Goal: Information Seeking & Learning: Learn about a topic

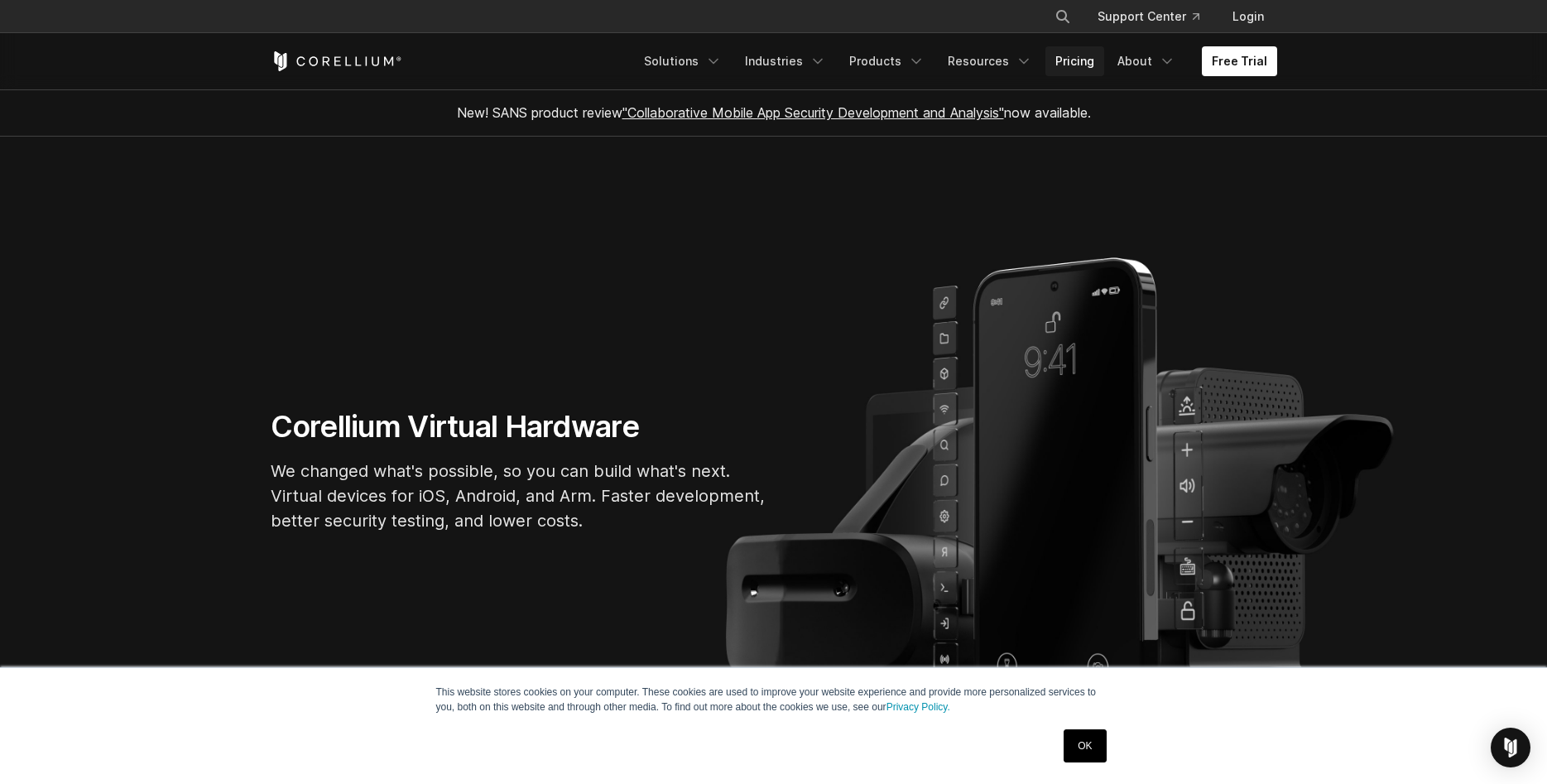
click at [1089, 64] on link "Pricing" at bounding box center [1075, 61] width 59 height 29
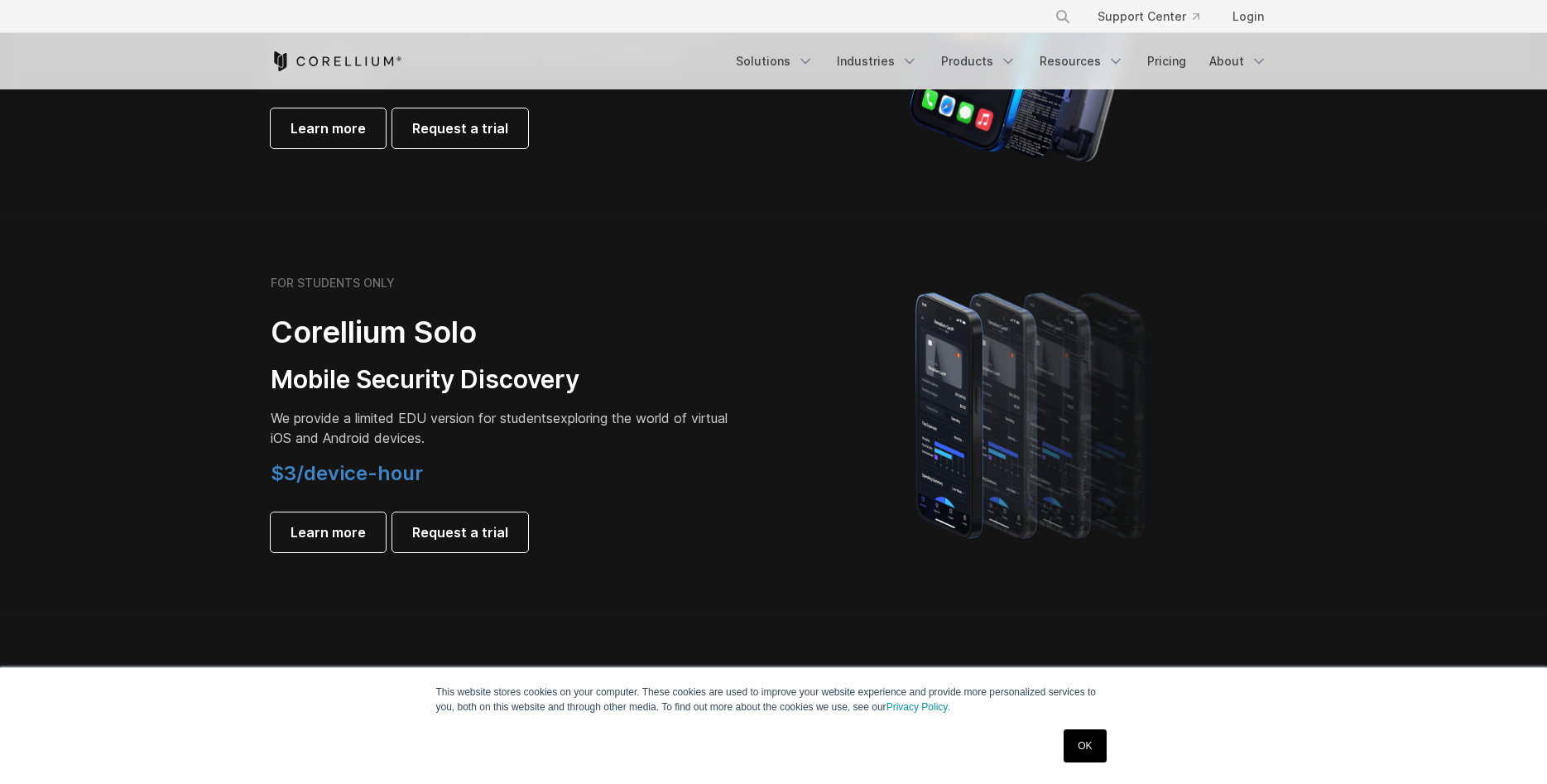
scroll to position [1013, 0]
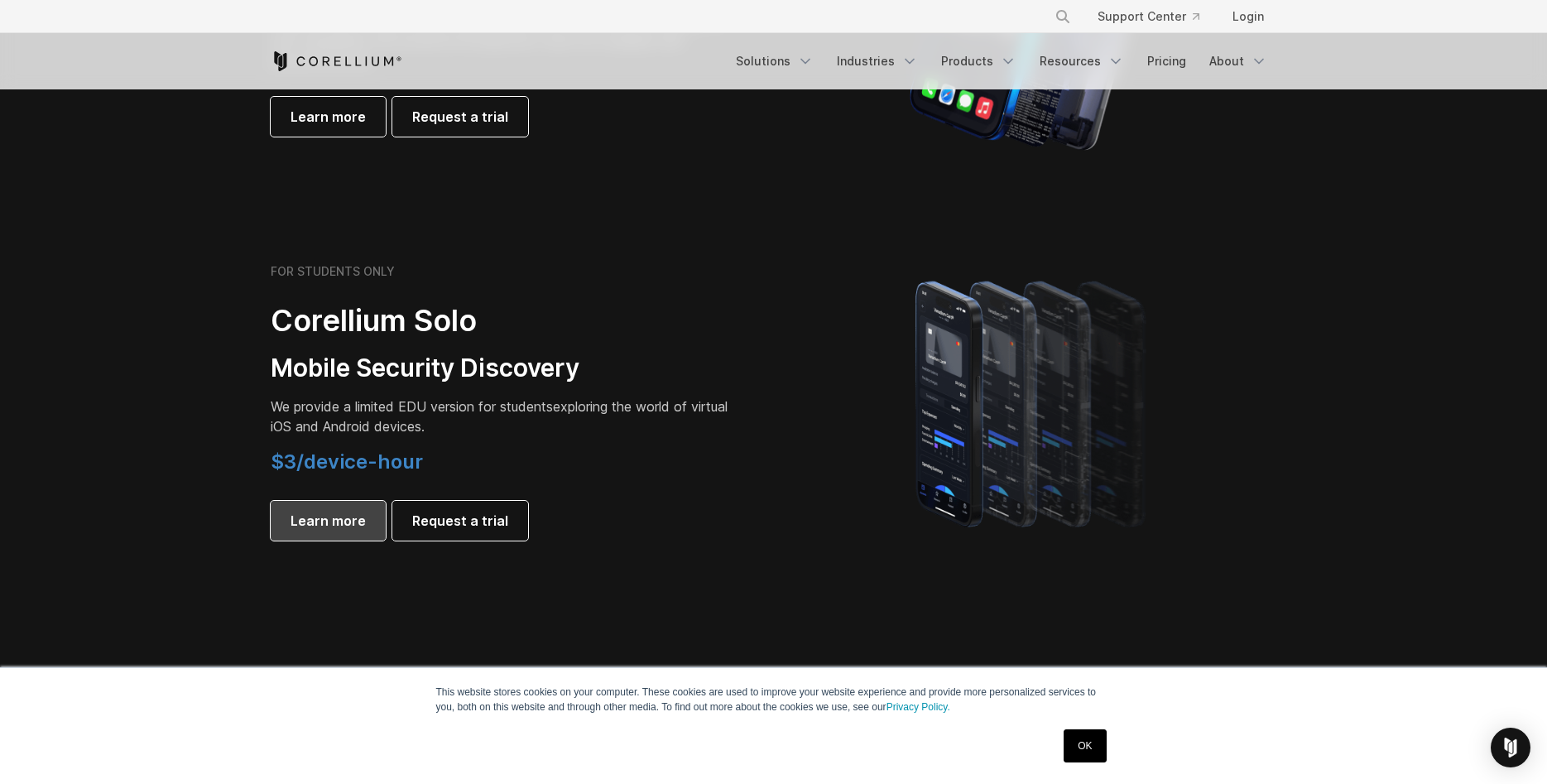
click at [342, 526] on span "Learn more" at bounding box center [328, 521] width 76 height 20
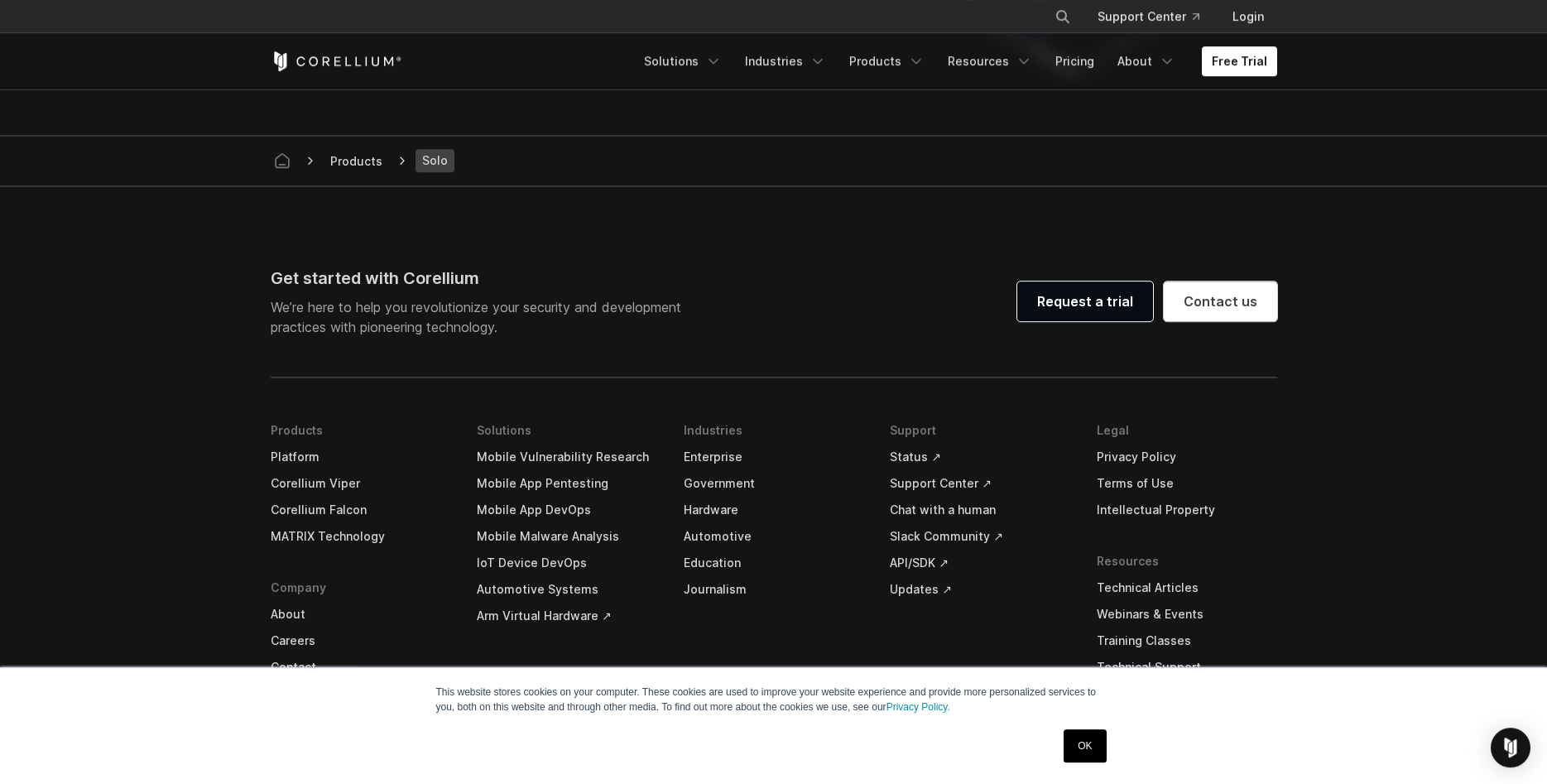
scroll to position [3293, 0]
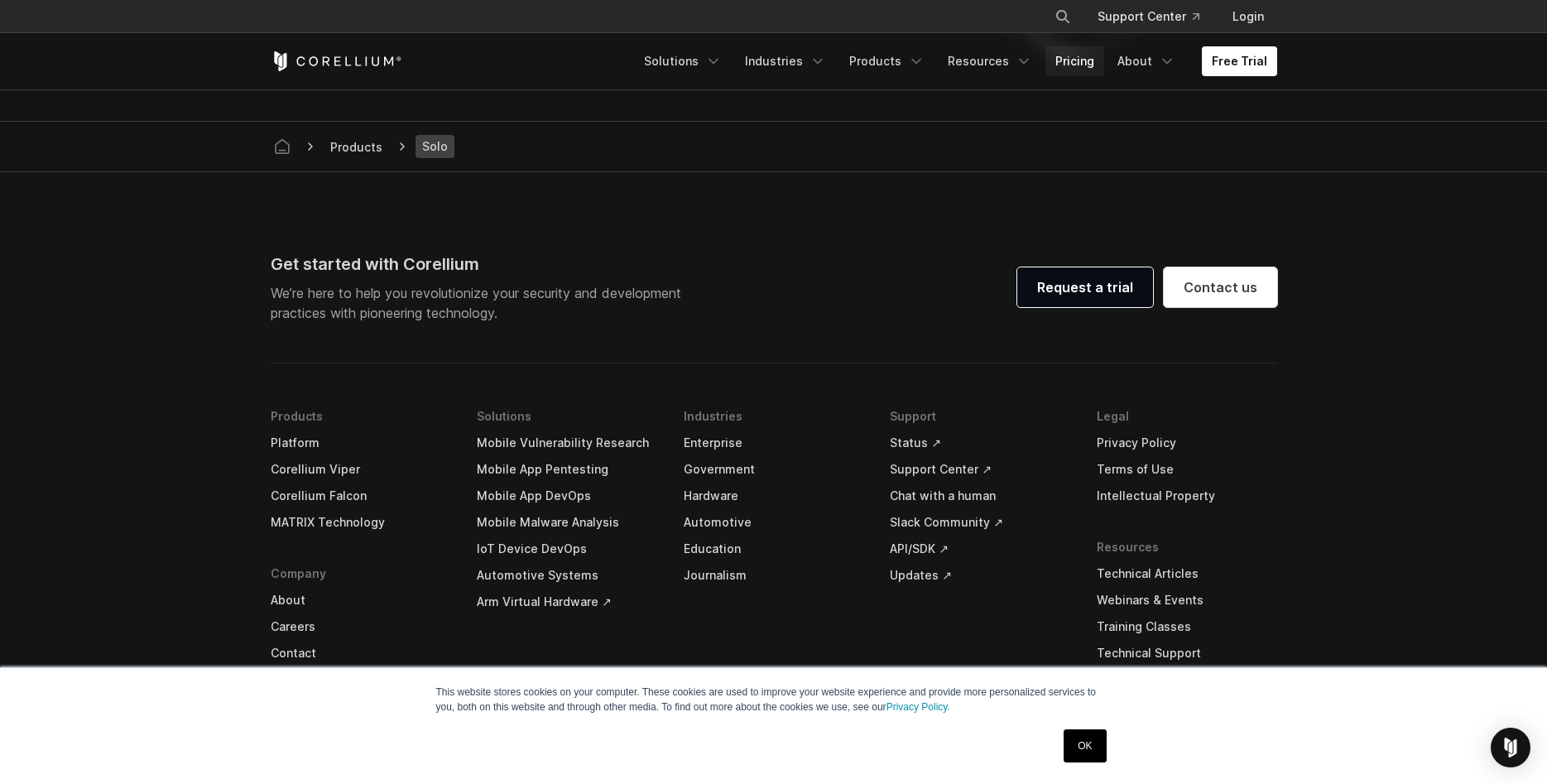
click at [1075, 69] on link "Pricing" at bounding box center [1075, 61] width 59 height 29
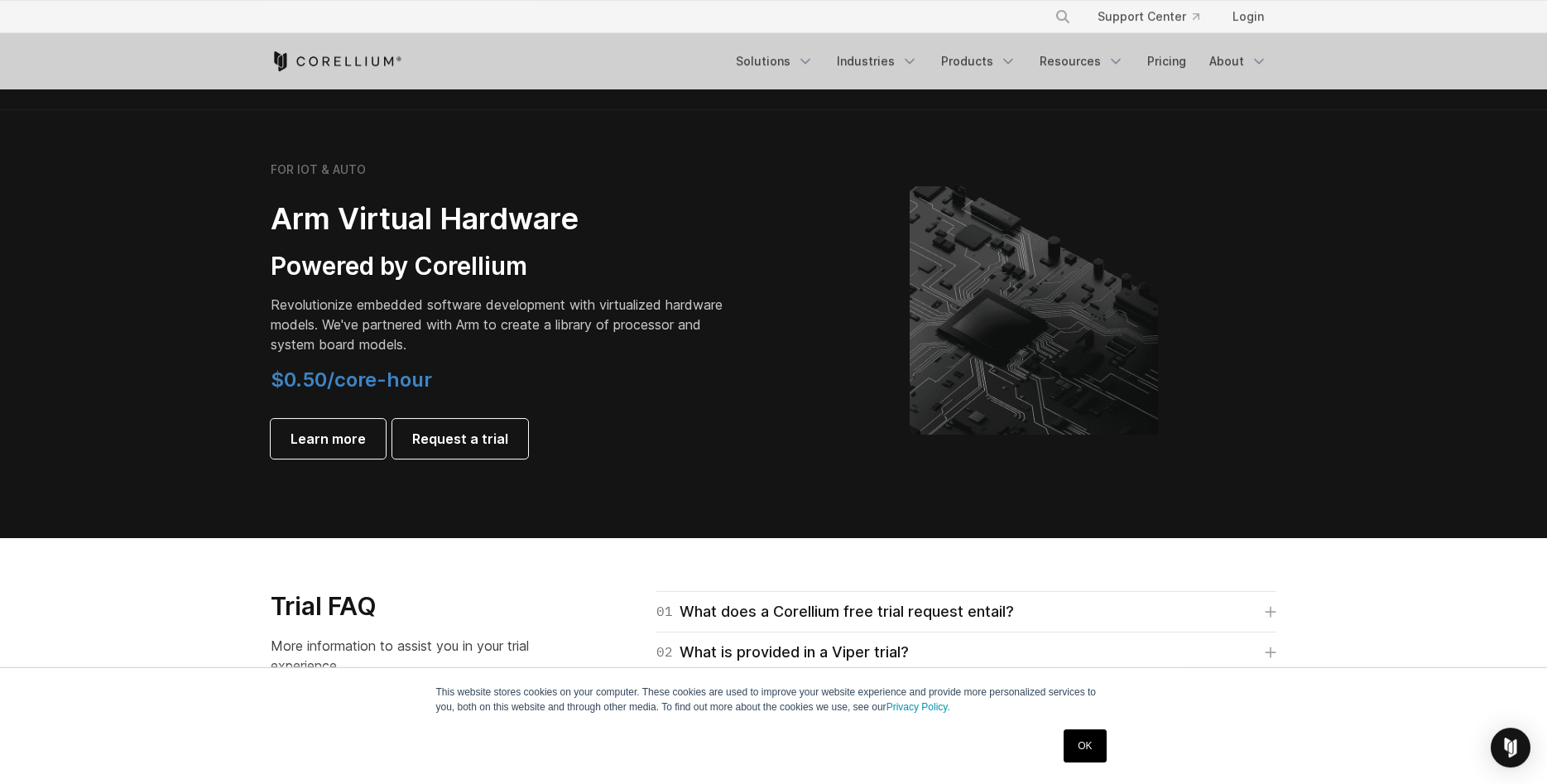
scroll to position [2279, 0]
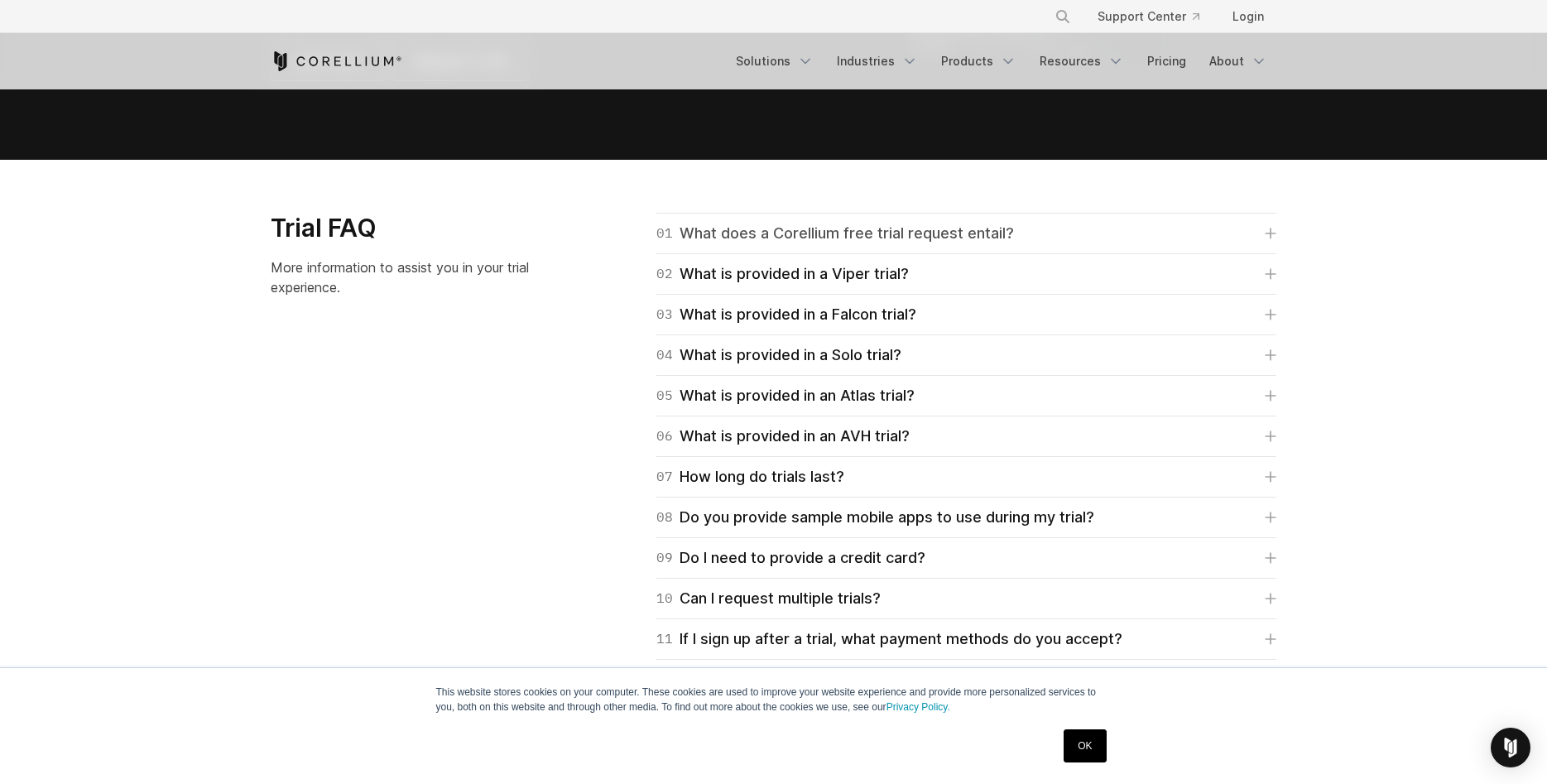
click at [761, 241] on div "01 What does a Corellium free trial request entail?" at bounding box center [836, 233] width 357 height 23
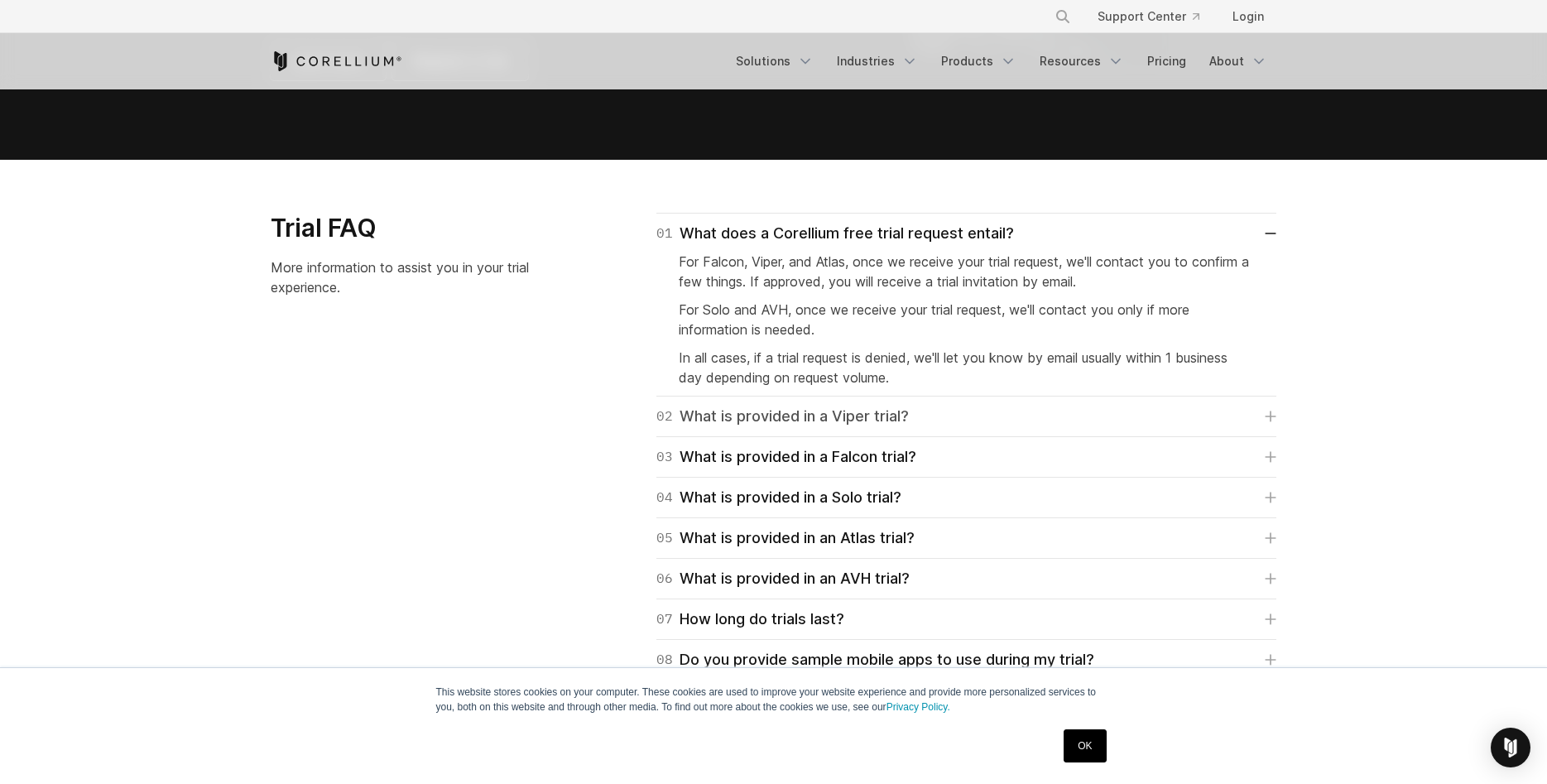
click at [795, 420] on div "02 What is provided in a Viper trial?" at bounding box center [783, 415] width 252 height 23
